Goal: Check status: Check status

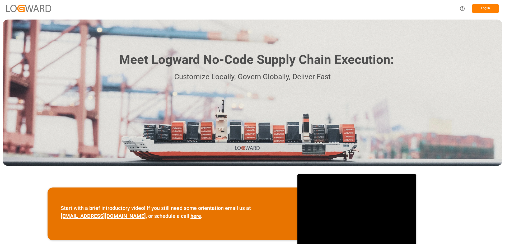
click at [490, 12] on button "Log In" at bounding box center [485, 8] width 26 height 9
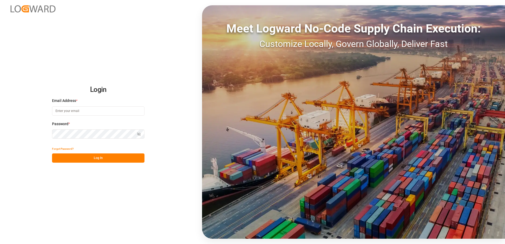
click at [107, 111] on input at bounding box center [98, 110] width 92 height 9
type input "[PERSON_NAME][EMAIL_ADDRESS][DOMAIN_NAME]"
click at [89, 159] on button "Log In" at bounding box center [98, 157] width 92 height 9
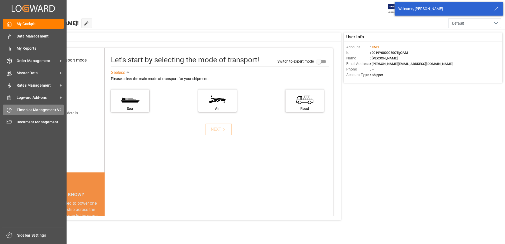
click at [18, 113] on div "Timeslot Management V2 Timeslot Management V2" at bounding box center [33, 110] width 61 height 10
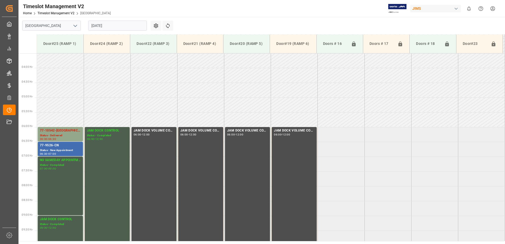
scroll to position [75, 0]
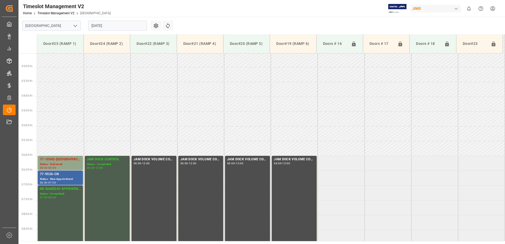
click at [65, 174] on div "77-9526-CN" at bounding box center [60, 174] width 41 height 5
click at [69, 163] on div "Status - Delivered" at bounding box center [60, 164] width 41 height 4
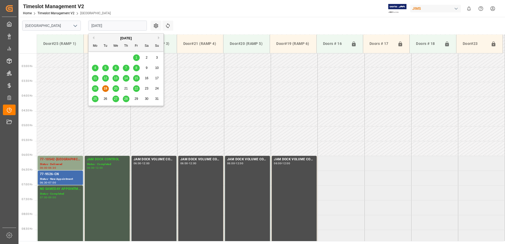
click at [127, 23] on input "[DATE]" at bounding box center [117, 26] width 59 height 10
click at [116, 90] on span "20" at bounding box center [115, 89] width 3 height 4
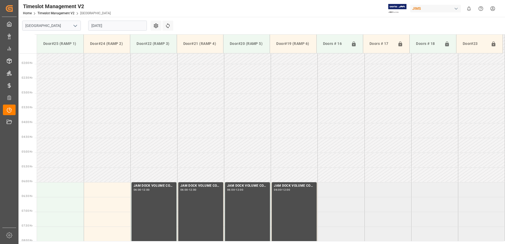
scroll to position [0, 0]
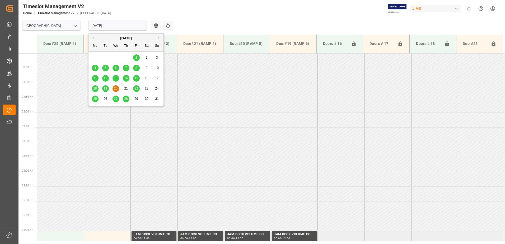
click at [115, 23] on input "[DATE]" at bounding box center [117, 26] width 59 height 10
click at [136, 88] on span "22" at bounding box center [135, 89] width 3 height 4
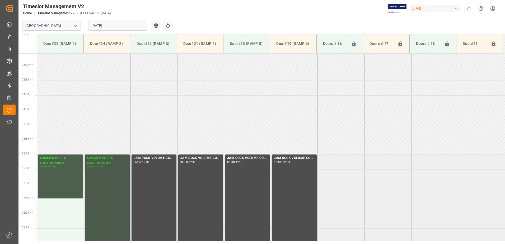
scroll to position [75, 0]
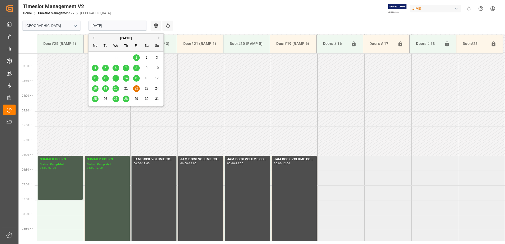
click at [130, 26] on input "[DATE]" at bounding box center [117, 26] width 59 height 10
click at [93, 100] on span "25" at bounding box center [94, 99] width 3 height 4
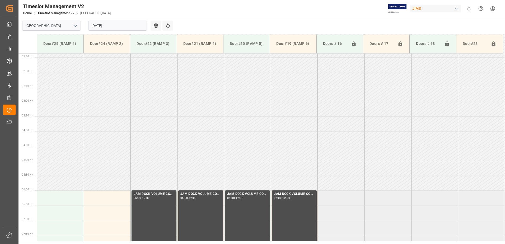
scroll to position [0, 0]
